Goal: Information Seeking & Learning: Learn about a topic

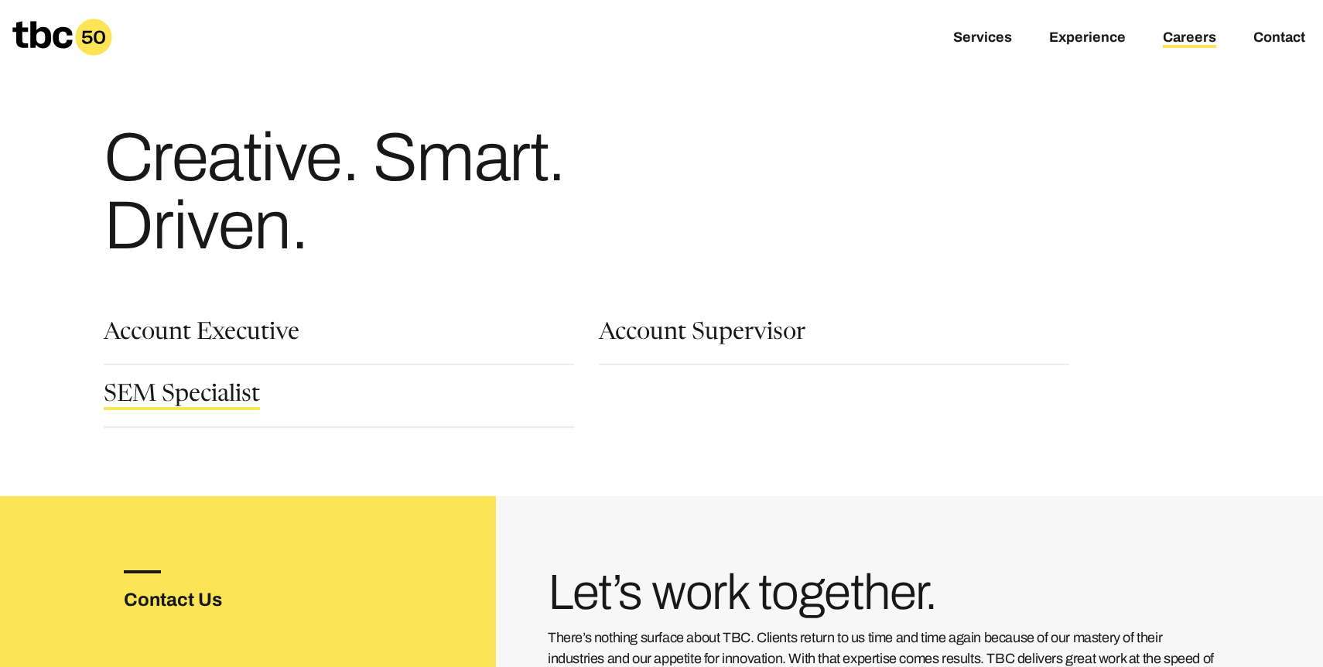
click at [216, 397] on link "SEM Specialist" at bounding box center [182, 397] width 156 height 26
click at [247, 340] on link "Account Executive" at bounding box center [202, 335] width 196 height 26
click at [696, 331] on link "Account Supervisor" at bounding box center [702, 335] width 207 height 26
